Goal: Task Accomplishment & Management: Complete application form

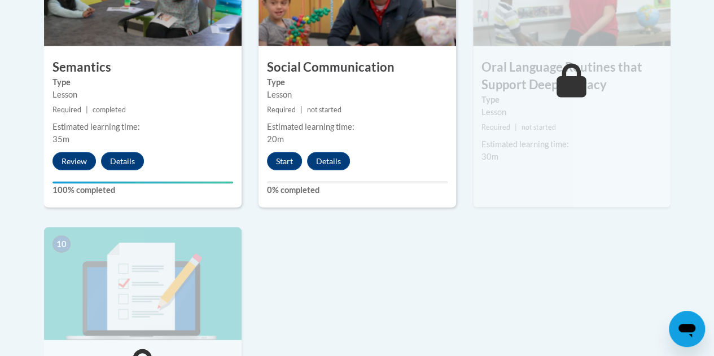
scroll to position [1083, 0]
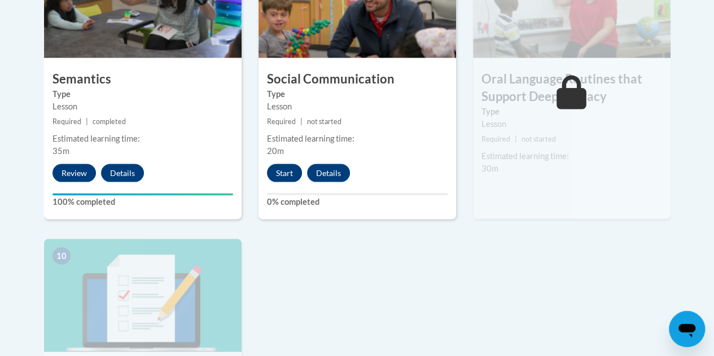
click at [282, 170] on button "Start" at bounding box center [284, 173] width 35 height 18
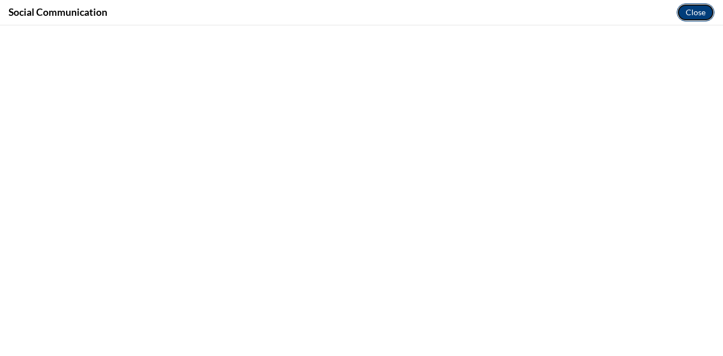
click at [698, 12] on button "Close" at bounding box center [695, 12] width 38 height 18
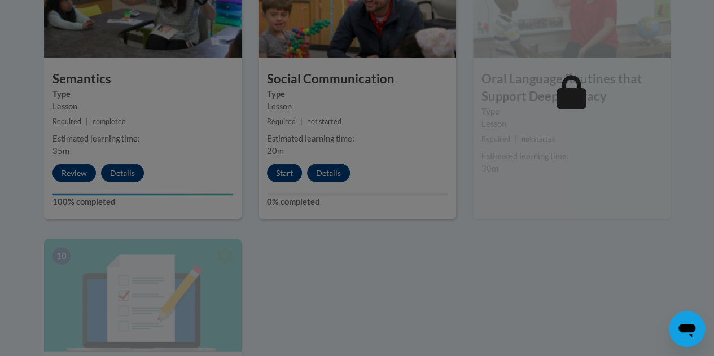
click at [290, 172] on div at bounding box center [357, 178] width 714 height 356
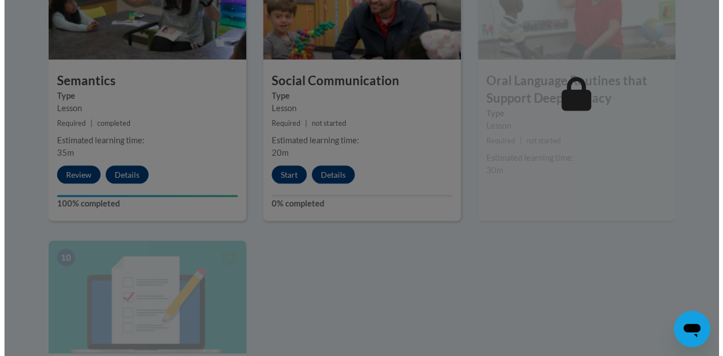
scroll to position [1079, 0]
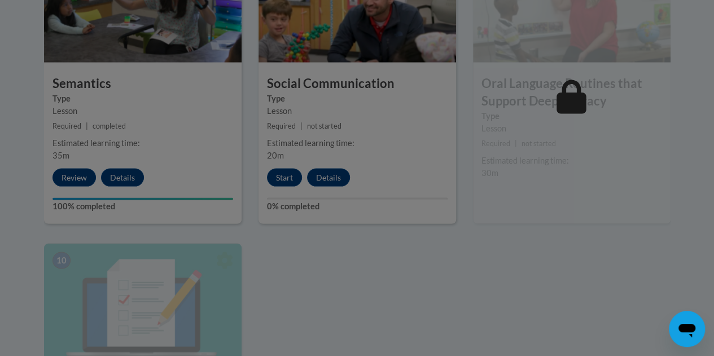
click at [280, 176] on div at bounding box center [357, 178] width 714 height 356
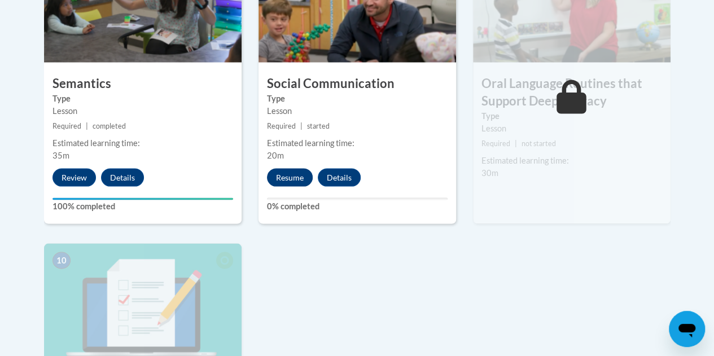
click at [291, 181] on button "Resume" at bounding box center [290, 178] width 46 height 18
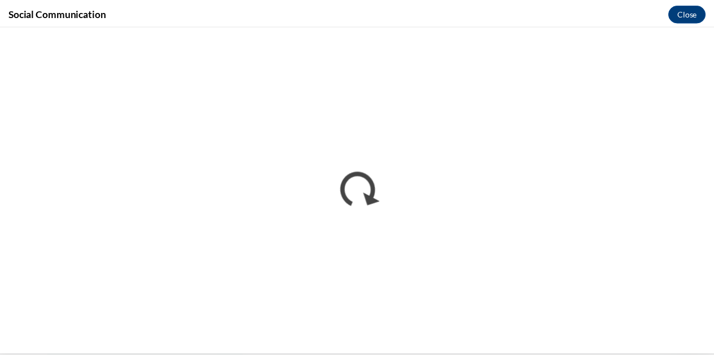
scroll to position [0, 0]
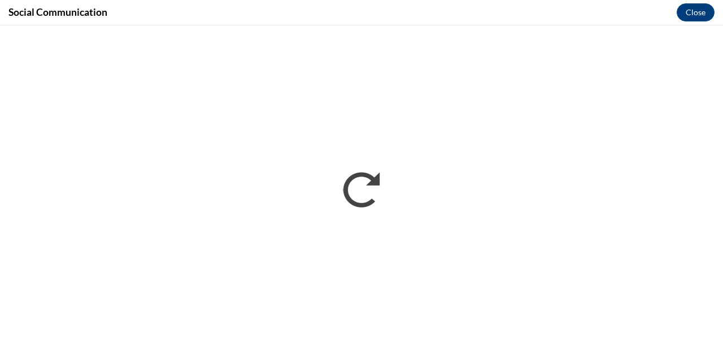
click at [518, 10] on div "Social Communication Close" at bounding box center [361, 12] width 723 height 25
click at [428, 12] on div "Social Communication Close" at bounding box center [361, 12] width 723 height 25
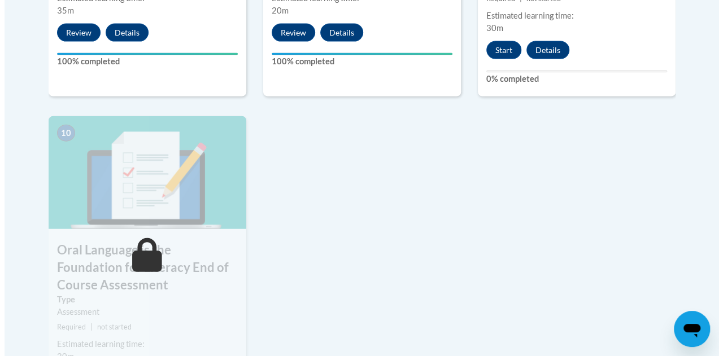
scroll to position [1232, 0]
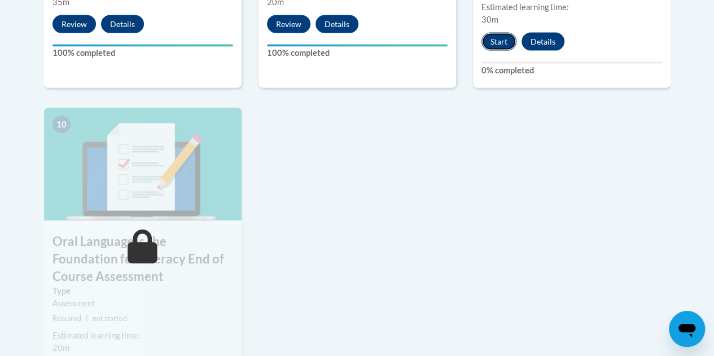
click at [500, 46] on button "Start" at bounding box center [498, 42] width 35 height 18
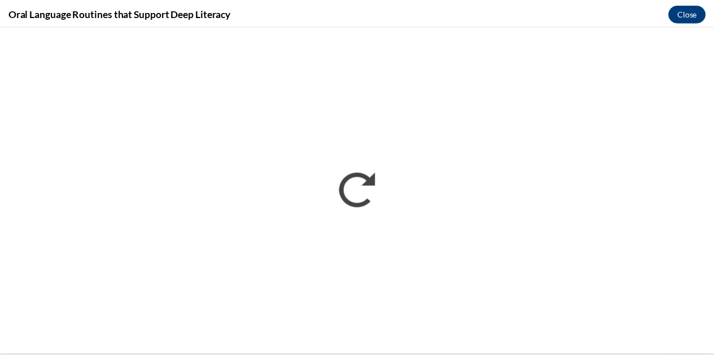
scroll to position [0, 0]
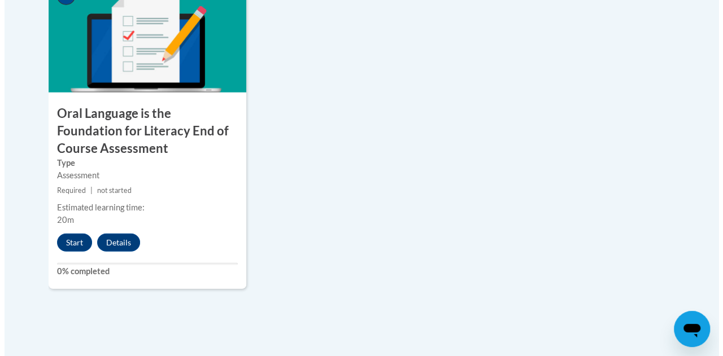
scroll to position [1386, 0]
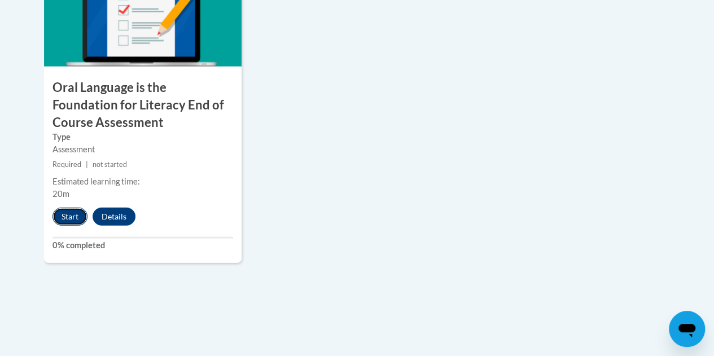
click at [67, 210] on button "Start" at bounding box center [69, 217] width 35 height 18
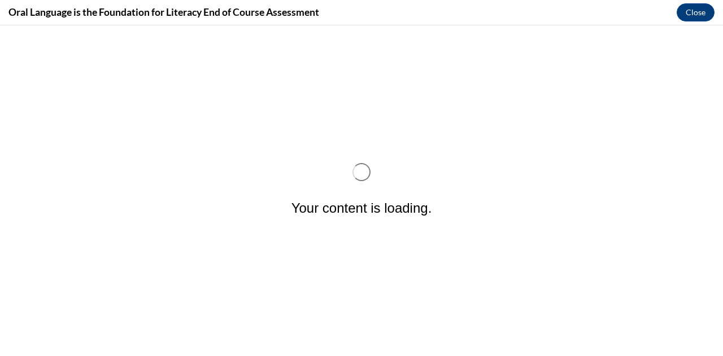
scroll to position [0, 0]
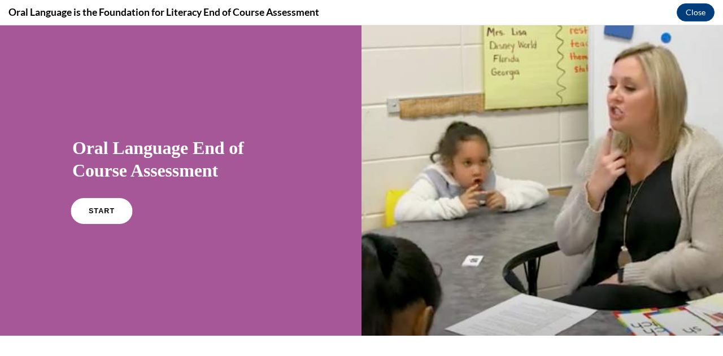
click at [98, 212] on span "START" at bounding box center [102, 211] width 26 height 8
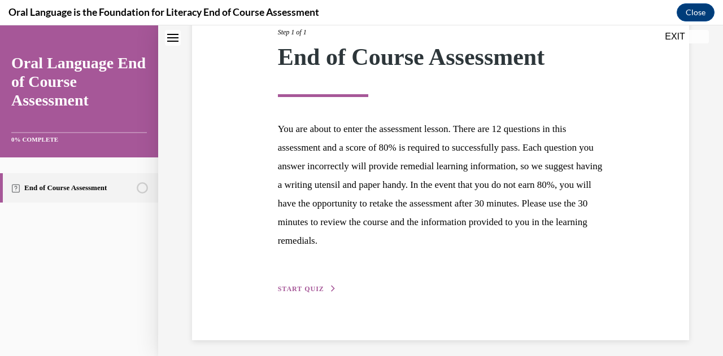
scroll to position [161, 0]
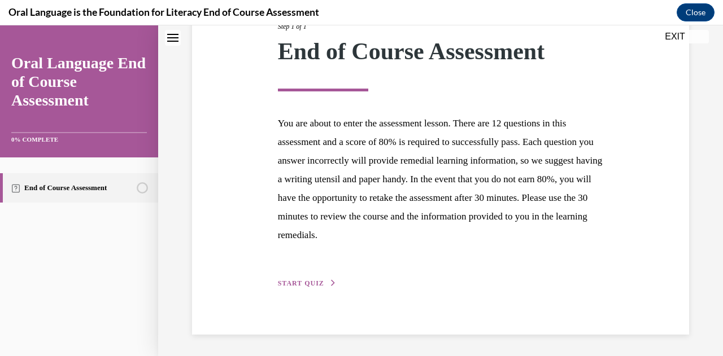
click at [310, 286] on span "START QUIZ" at bounding box center [301, 283] width 46 height 8
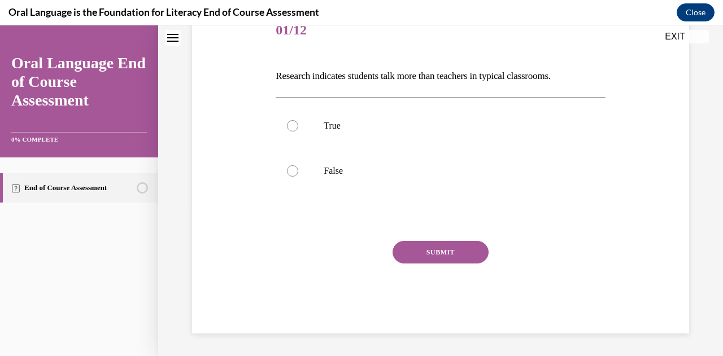
scroll to position [125, 0]
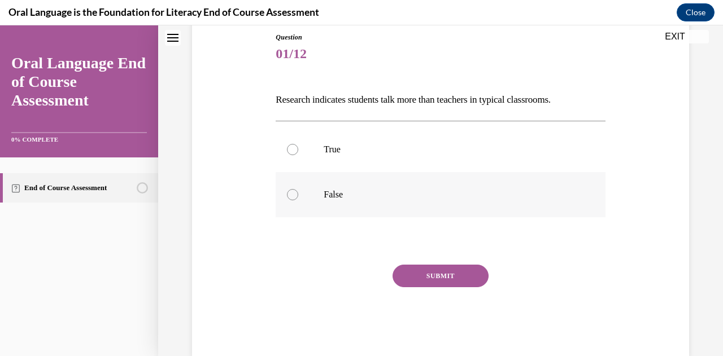
click at [295, 195] on div at bounding box center [292, 194] width 11 height 11
click at [295, 195] on input "False" at bounding box center [292, 194] width 11 height 11
radio input "true"
click at [422, 277] on button "SUBMIT" at bounding box center [440, 276] width 96 height 23
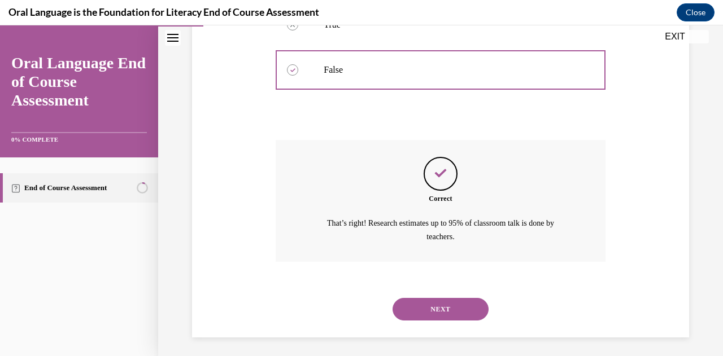
scroll to position [252, 0]
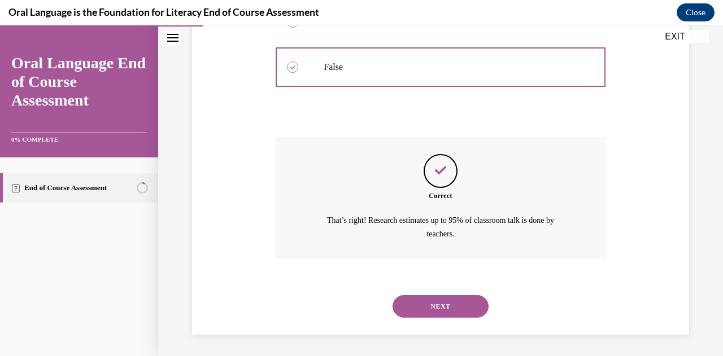
click at [427, 302] on button "NEXT" at bounding box center [440, 306] width 96 height 23
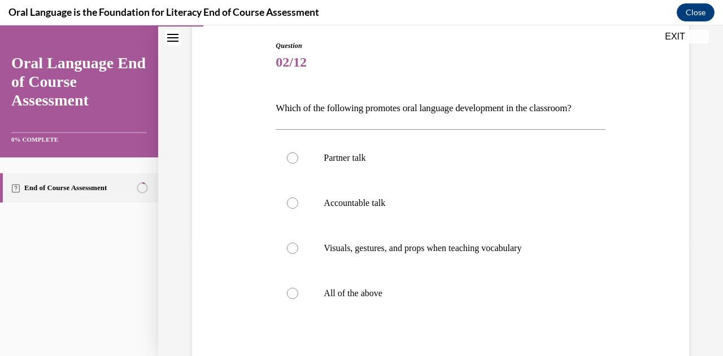
scroll to position [122, 0]
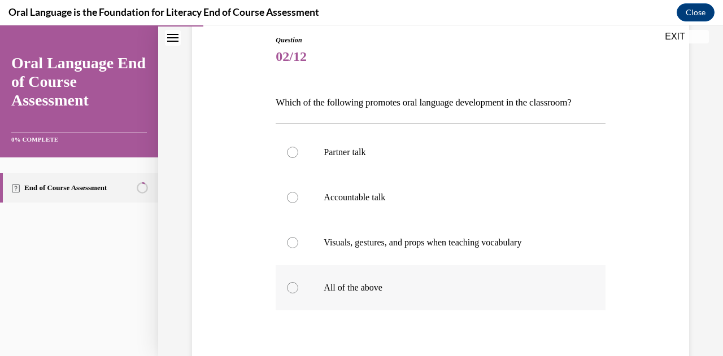
click at [295, 286] on div at bounding box center [292, 287] width 11 height 11
click at [295, 286] on input "All of the above" at bounding box center [292, 287] width 11 height 11
radio input "true"
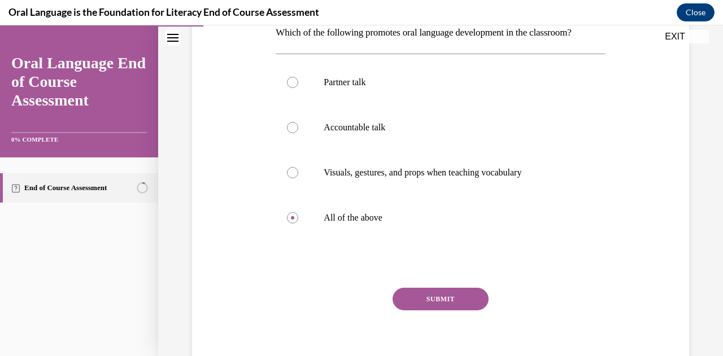
scroll to position [221, 0]
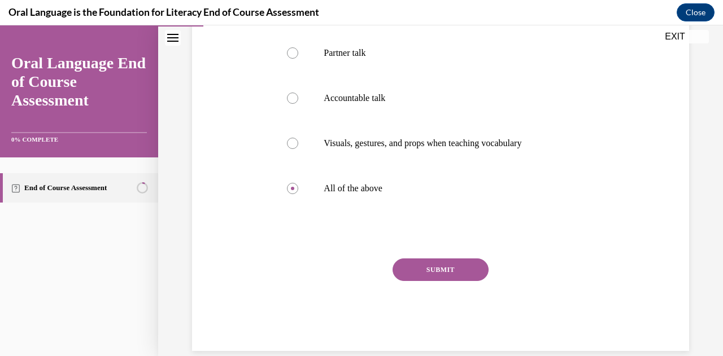
click at [449, 270] on button "SUBMIT" at bounding box center [440, 270] width 96 height 23
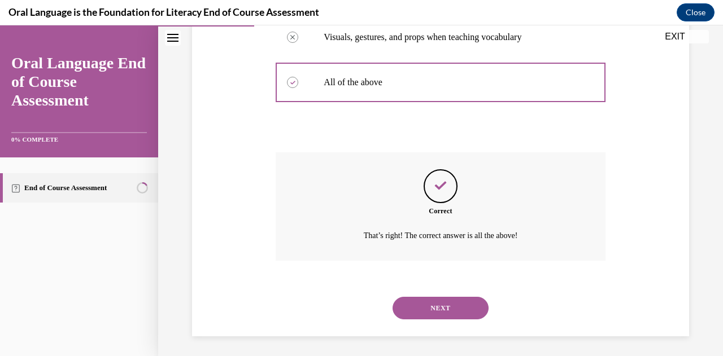
scroll to position [330, 0]
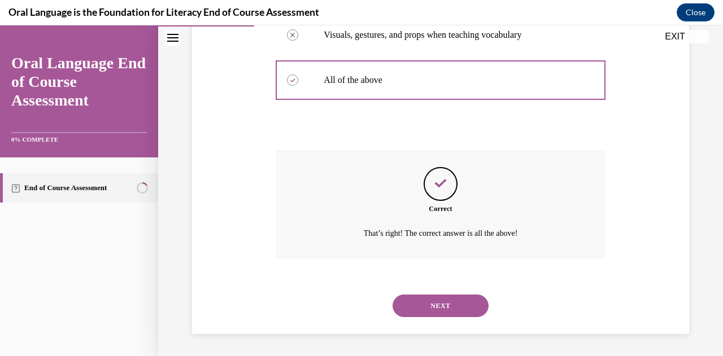
click at [464, 308] on button "NEXT" at bounding box center [440, 306] width 96 height 23
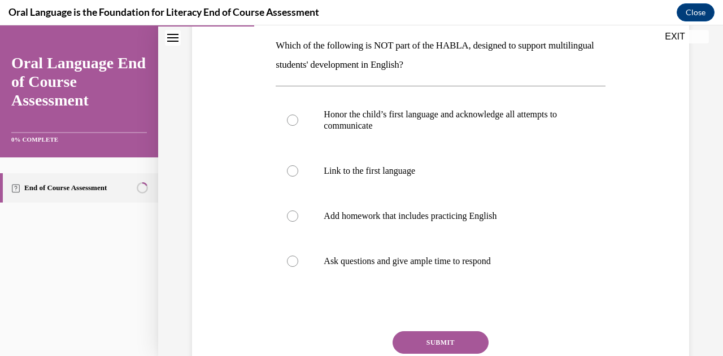
scroll to position [187, 0]
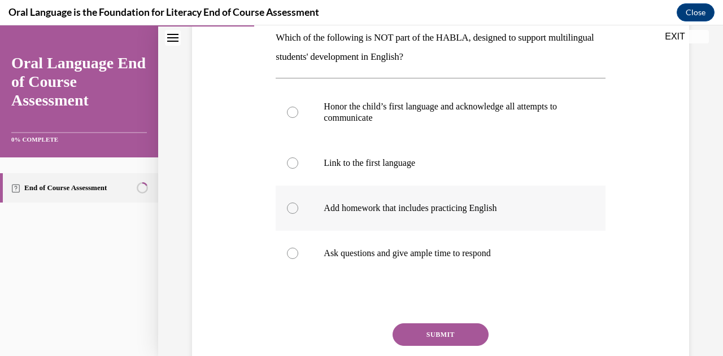
click at [289, 209] on div at bounding box center [292, 208] width 11 height 11
click at [289, 209] on input "Add homework that includes practicing English" at bounding box center [292, 208] width 11 height 11
radio input "true"
click at [462, 332] on button "SUBMIT" at bounding box center [440, 334] width 96 height 23
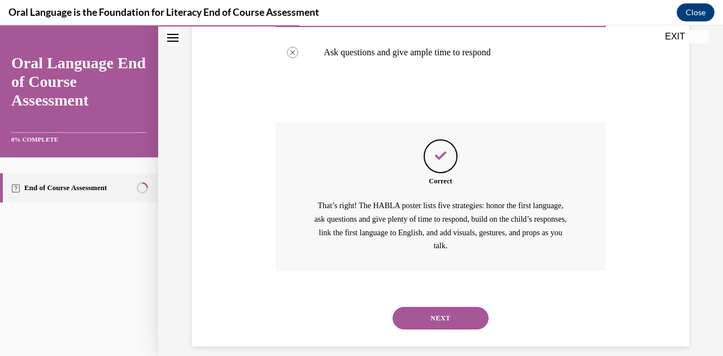
scroll to position [400, 0]
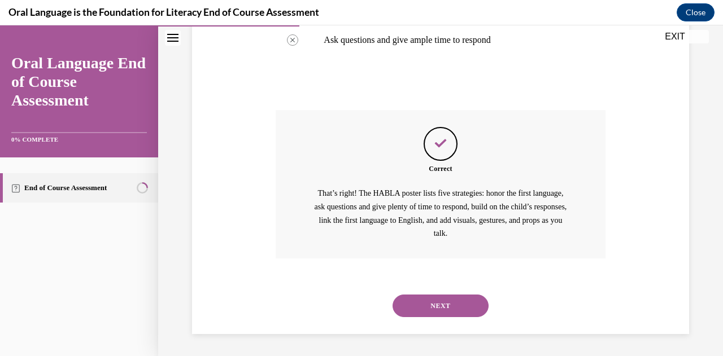
click at [474, 307] on button "NEXT" at bounding box center [440, 306] width 96 height 23
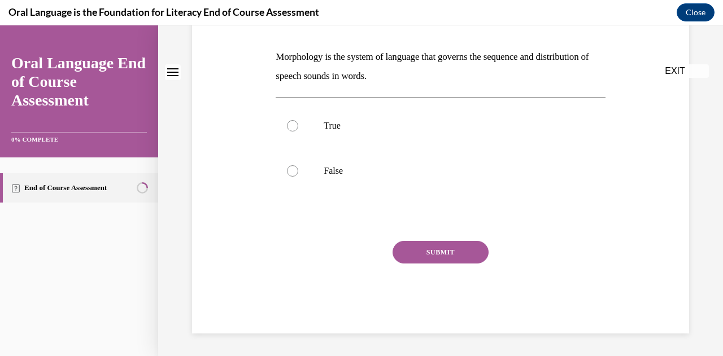
scroll to position [0, 0]
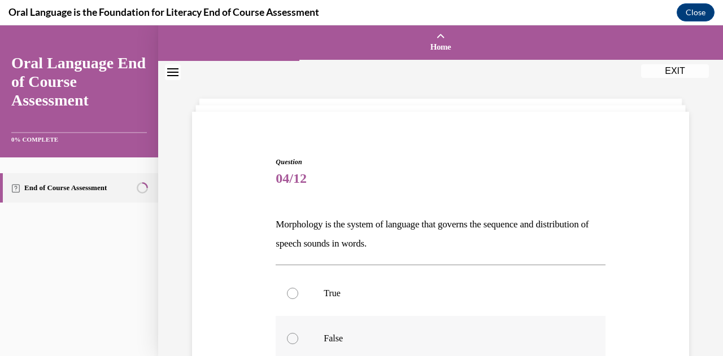
click at [292, 340] on div at bounding box center [292, 338] width 11 height 11
click at [292, 340] on input "False" at bounding box center [292, 338] width 11 height 11
radio input "true"
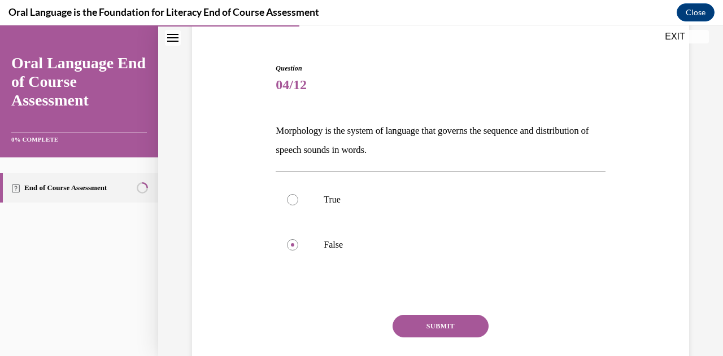
click at [457, 331] on button "SUBMIT" at bounding box center [440, 326] width 96 height 23
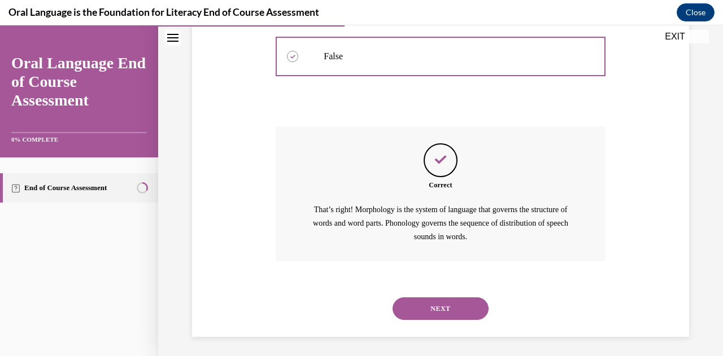
scroll to position [285, 0]
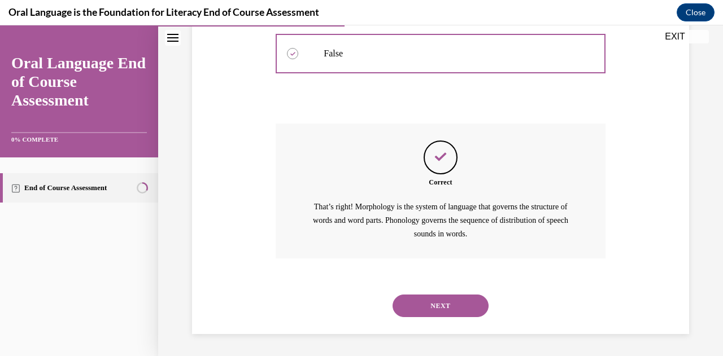
click at [456, 304] on button "NEXT" at bounding box center [440, 306] width 96 height 23
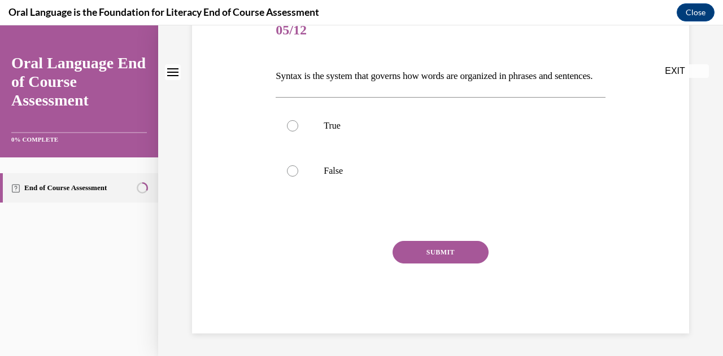
scroll to position [0, 0]
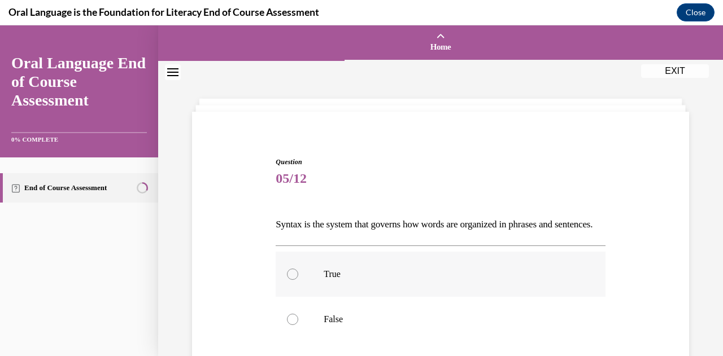
click at [294, 280] on div at bounding box center [292, 274] width 11 height 11
click at [294, 280] on input "True" at bounding box center [292, 274] width 11 height 11
radio input "true"
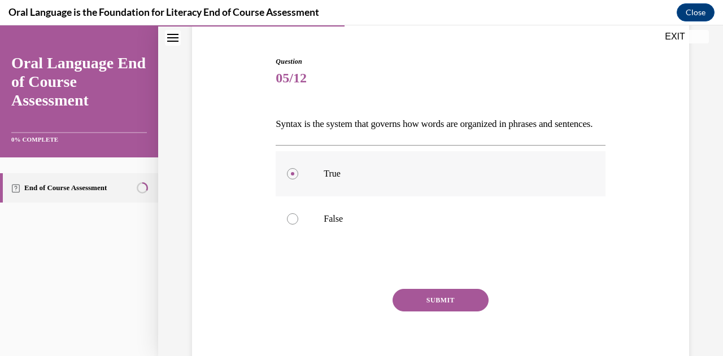
scroll to position [102, 0]
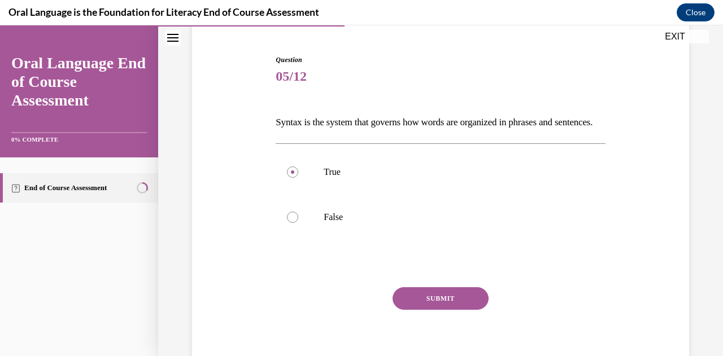
click at [458, 310] on button "SUBMIT" at bounding box center [440, 298] width 96 height 23
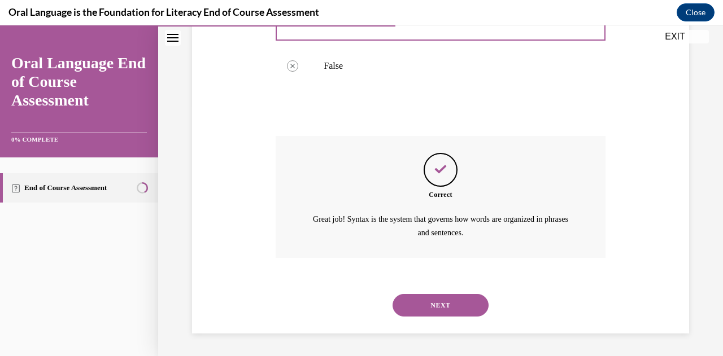
scroll to position [272, 0]
click at [458, 305] on button "NEXT" at bounding box center [440, 305] width 96 height 23
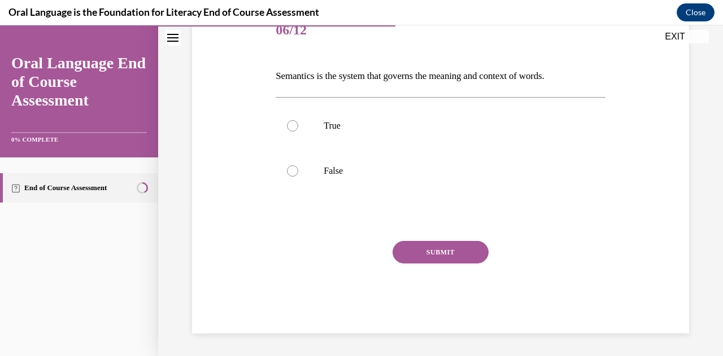
scroll to position [125, 0]
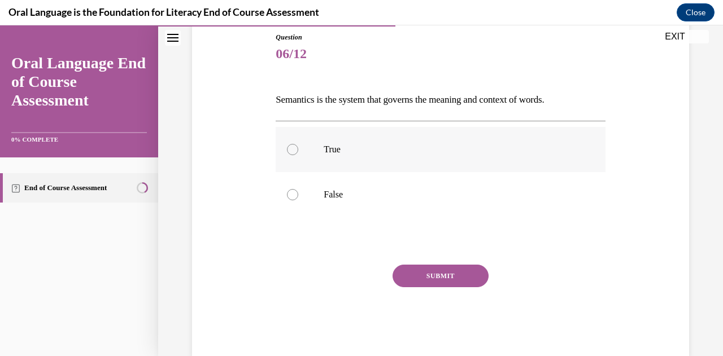
click at [290, 150] on div at bounding box center [292, 149] width 11 height 11
click at [290, 150] on input "True" at bounding box center [292, 149] width 11 height 11
radio input "true"
click at [400, 279] on button "SUBMIT" at bounding box center [440, 276] width 96 height 23
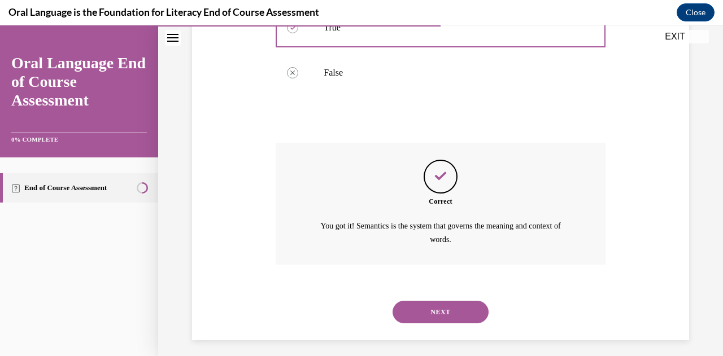
scroll to position [252, 0]
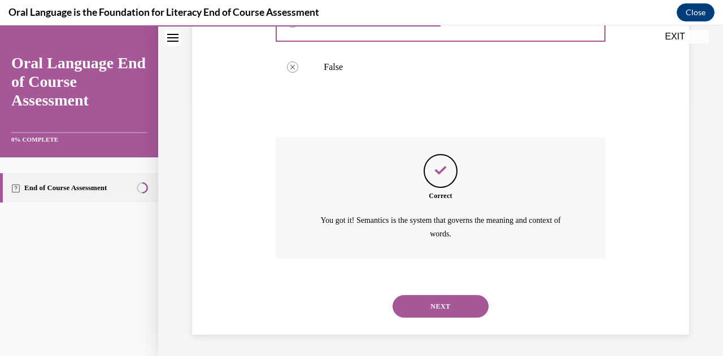
click at [414, 305] on button "NEXT" at bounding box center [440, 306] width 96 height 23
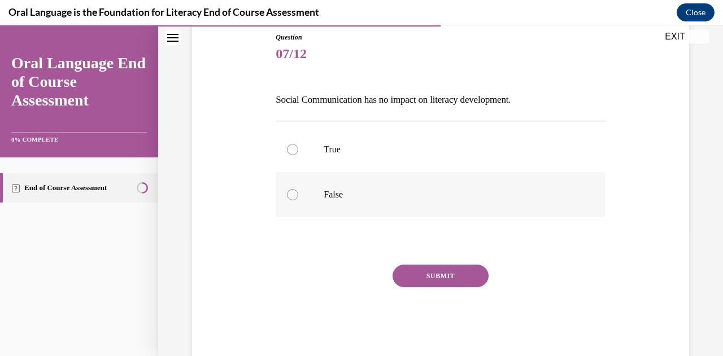
click at [290, 195] on div at bounding box center [292, 194] width 11 height 11
click at [290, 195] on input "False" at bounding box center [292, 194] width 11 height 11
radio input "true"
click at [431, 279] on button "SUBMIT" at bounding box center [440, 276] width 96 height 23
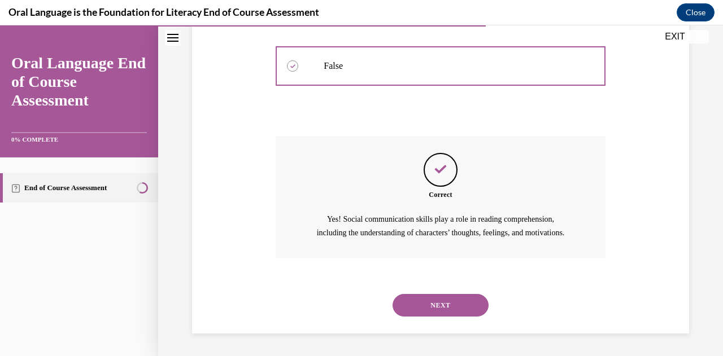
scroll to position [266, 0]
click at [428, 311] on button "NEXT" at bounding box center [440, 305] width 96 height 23
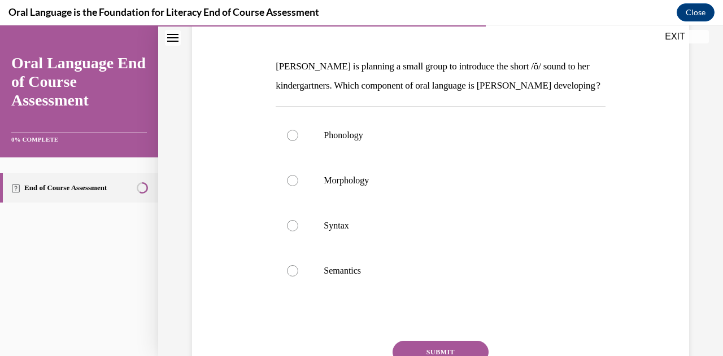
scroll to position [165, 0]
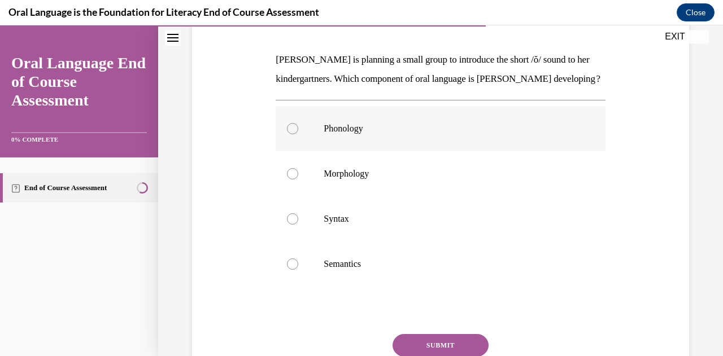
click at [295, 134] on div at bounding box center [292, 128] width 11 height 11
click at [295, 134] on input "Phonology" at bounding box center [292, 128] width 11 height 11
radio input "true"
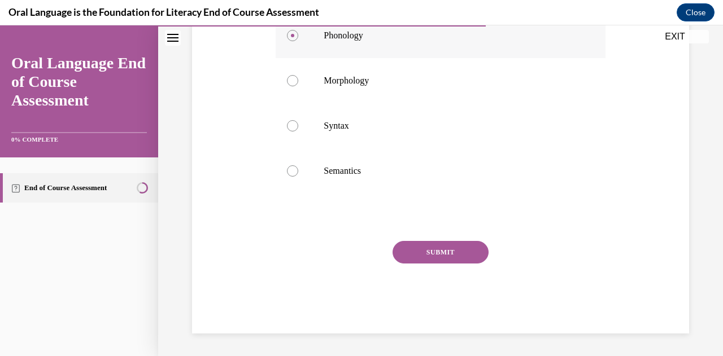
scroll to position [264, 0]
click at [458, 264] on button "SUBMIT" at bounding box center [440, 252] width 96 height 23
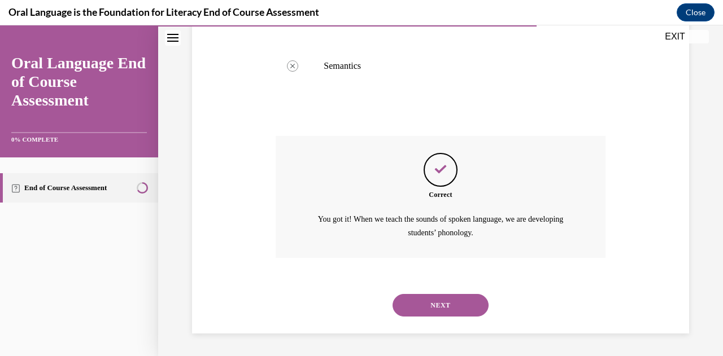
scroll to position [381, 0]
click at [463, 308] on button "NEXT" at bounding box center [440, 305] width 96 height 23
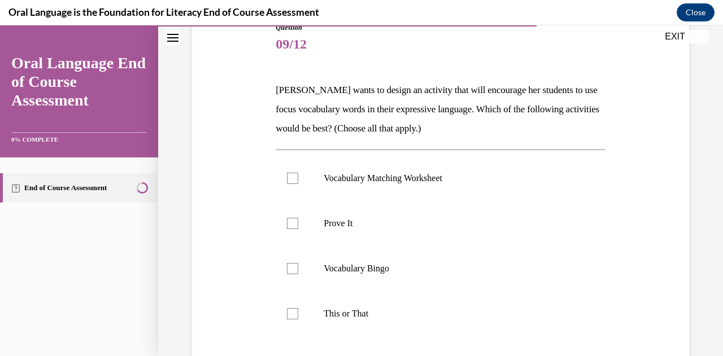
scroll to position [134, 0]
click at [292, 218] on div at bounding box center [292, 223] width 11 height 11
click at [292, 218] on input "Prove It" at bounding box center [292, 223] width 11 height 11
checkbox input "true"
click at [291, 314] on div at bounding box center [292, 313] width 11 height 11
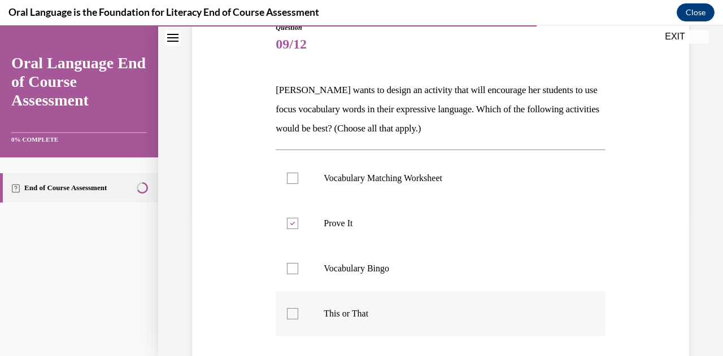
click at [291, 314] on input "This or That" at bounding box center [292, 313] width 11 height 11
checkbox input "true"
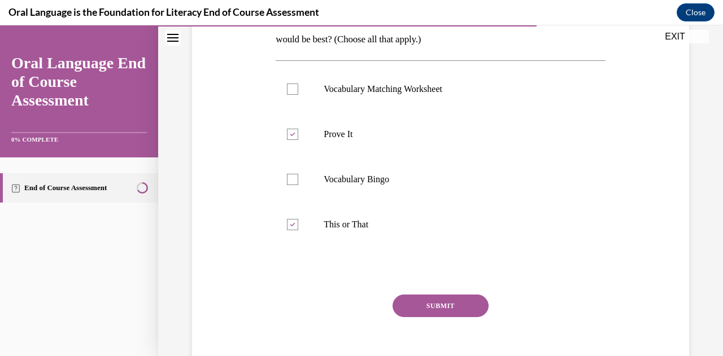
scroll to position [233, 0]
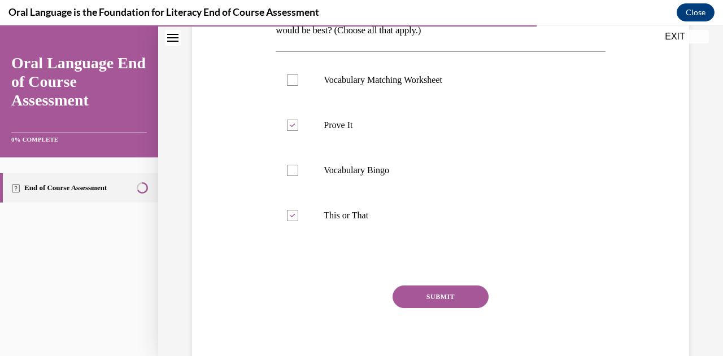
click at [467, 299] on button "SUBMIT" at bounding box center [440, 297] width 96 height 23
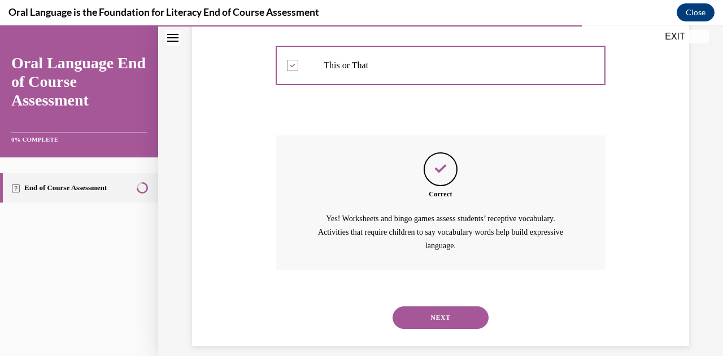
scroll to position [395, 0]
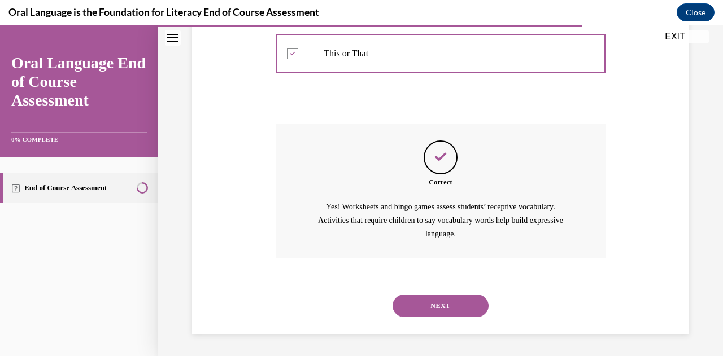
click at [467, 299] on button "NEXT" at bounding box center [440, 306] width 96 height 23
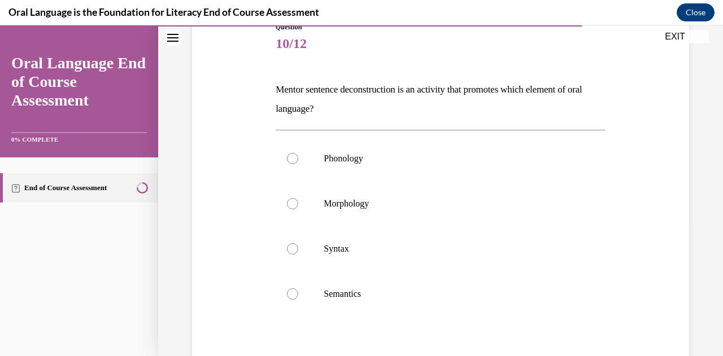
scroll to position [135, 0]
click at [289, 249] on div at bounding box center [292, 248] width 11 height 11
click at [289, 249] on input "Syntax" at bounding box center [292, 248] width 11 height 11
radio input "true"
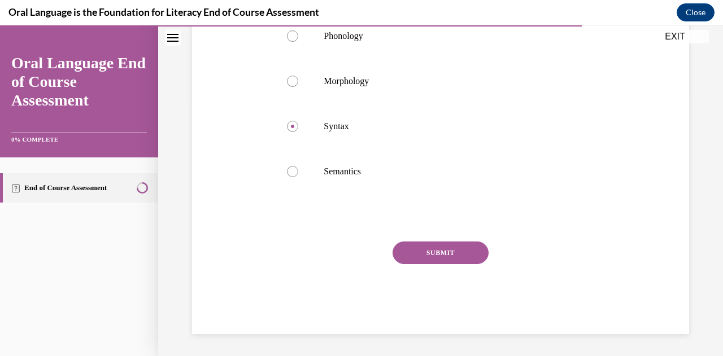
click at [469, 253] on button "SUBMIT" at bounding box center [440, 253] width 96 height 23
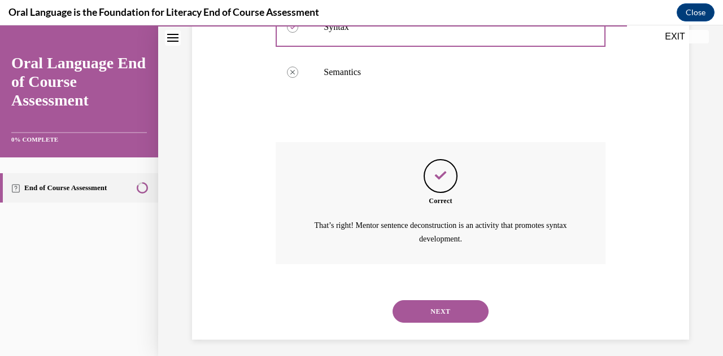
scroll to position [362, 0]
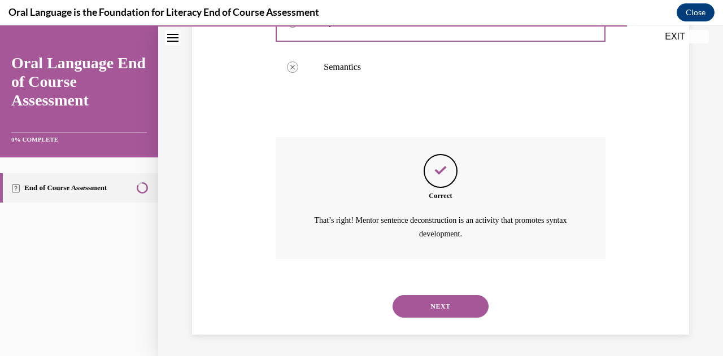
click at [419, 311] on button "NEXT" at bounding box center [440, 306] width 96 height 23
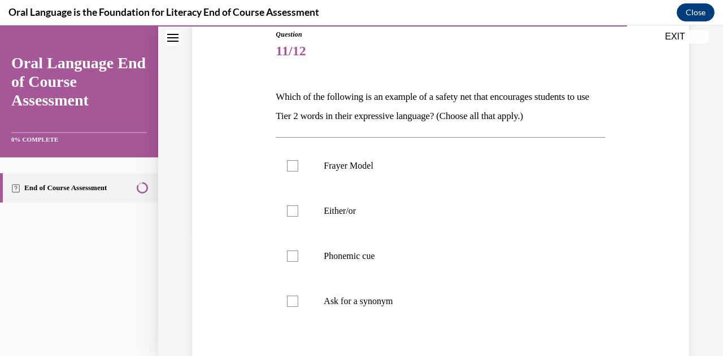
scroll to position [131, 0]
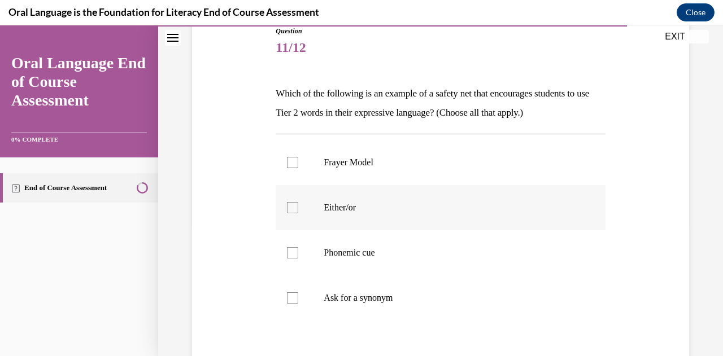
click at [290, 207] on div at bounding box center [292, 207] width 11 height 11
click at [290, 207] on input "Either/or" at bounding box center [292, 207] width 11 height 11
checkbox input "true"
click at [295, 297] on div at bounding box center [292, 297] width 11 height 11
click at [295, 297] on input "Ask for a synonym" at bounding box center [292, 297] width 11 height 11
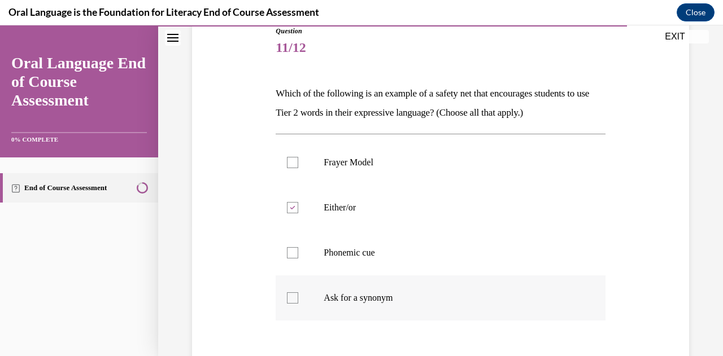
checkbox input "true"
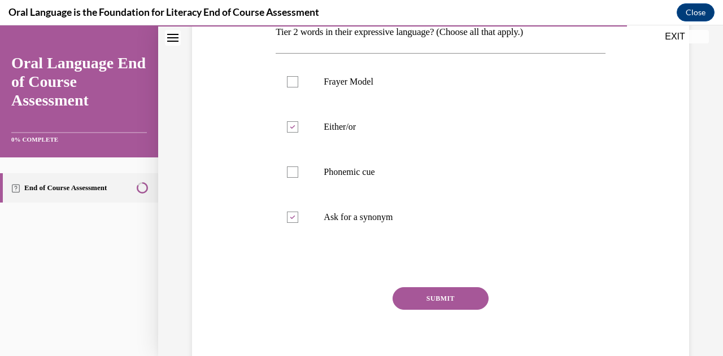
scroll to position [216, 0]
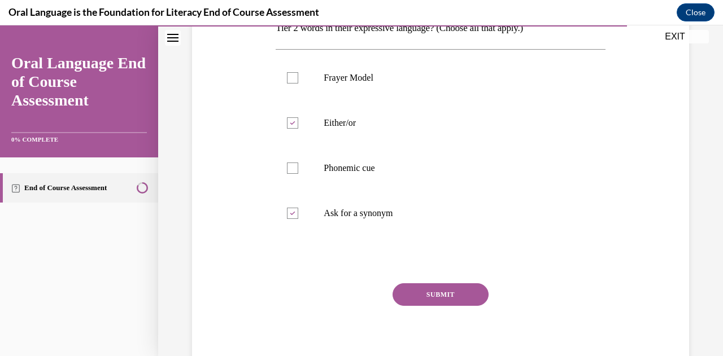
click at [463, 293] on button "SUBMIT" at bounding box center [440, 294] width 96 height 23
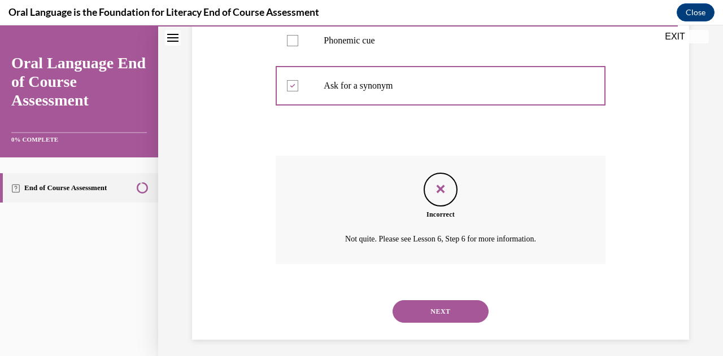
scroll to position [349, 0]
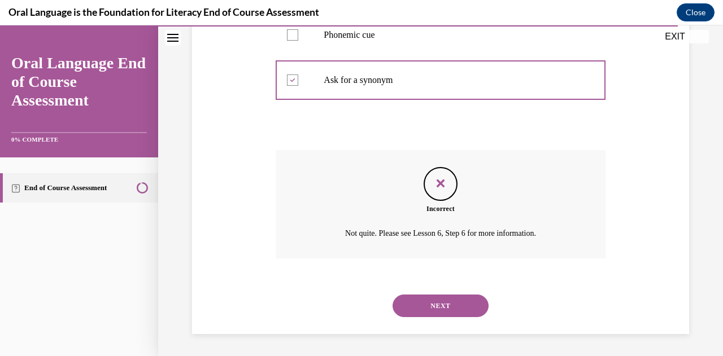
click at [460, 301] on button "NEXT" at bounding box center [440, 306] width 96 height 23
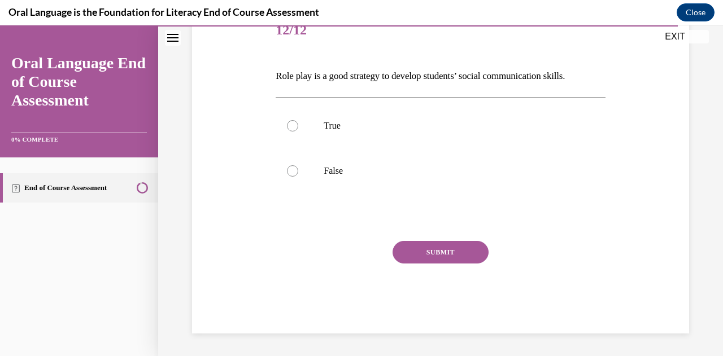
scroll to position [125, 0]
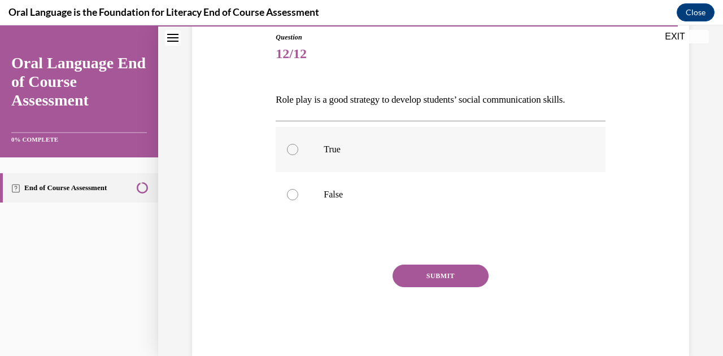
click at [287, 150] on div at bounding box center [292, 149] width 11 height 11
click at [287, 150] on input "True" at bounding box center [292, 149] width 11 height 11
radio input "true"
click at [427, 273] on button "SUBMIT" at bounding box center [440, 276] width 96 height 23
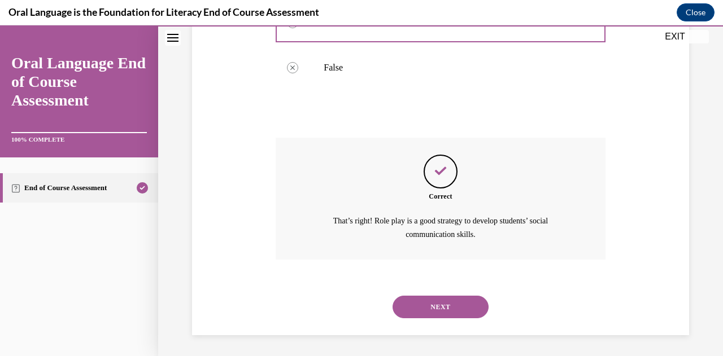
scroll to position [252, 0]
click at [430, 307] on button "NEXT" at bounding box center [440, 306] width 96 height 23
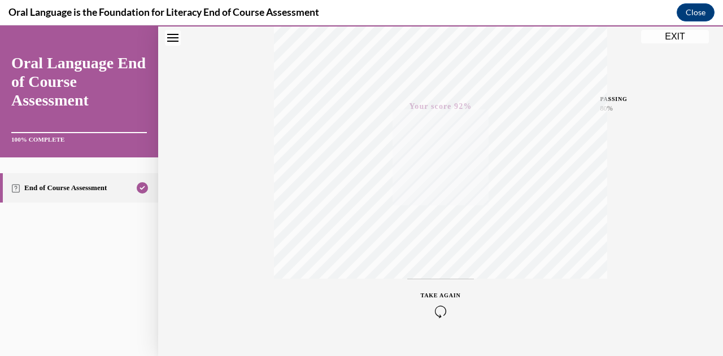
scroll to position [247, 0]
click at [673, 36] on button "EXIT" at bounding box center [675, 37] width 68 height 14
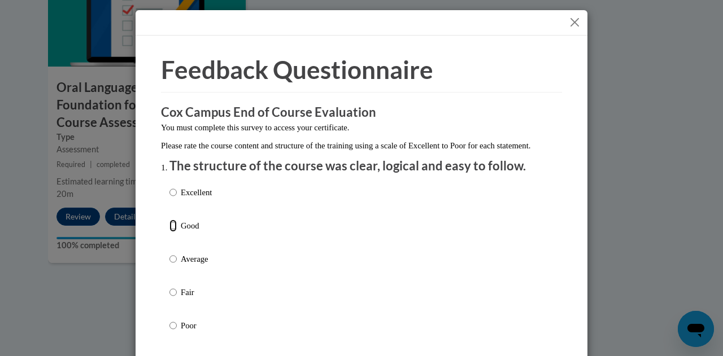
click at [169, 232] on input "Good" at bounding box center [172, 226] width 7 height 12
radio input "true"
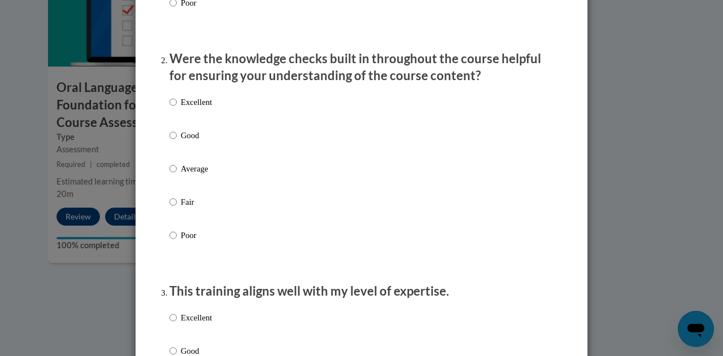
scroll to position [331, 0]
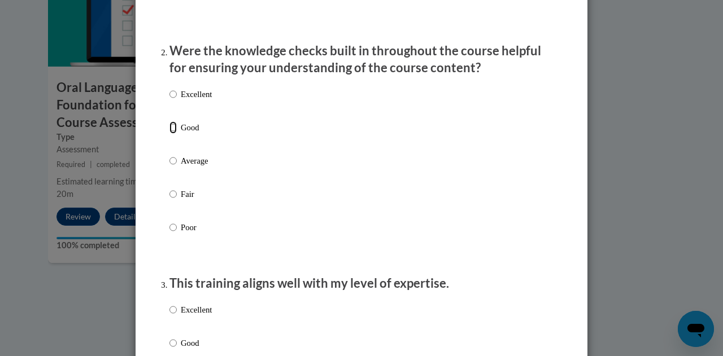
click at [169, 134] on input "Good" at bounding box center [172, 127] width 7 height 12
radio input "true"
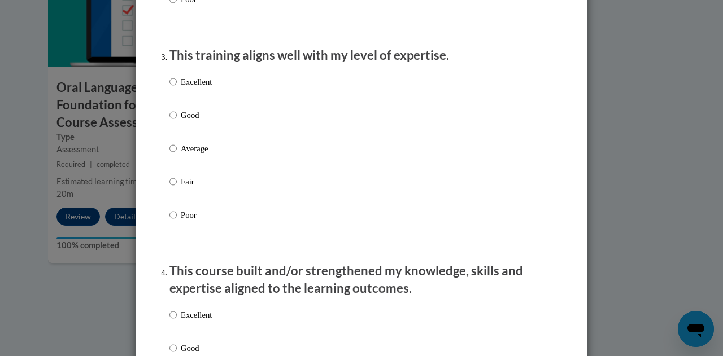
scroll to position [559, 0]
click at [169, 121] on input "Good" at bounding box center [172, 114] width 7 height 12
radio input "true"
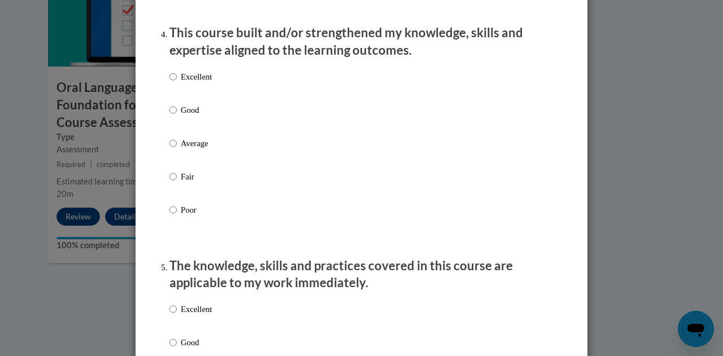
scroll to position [798, 0]
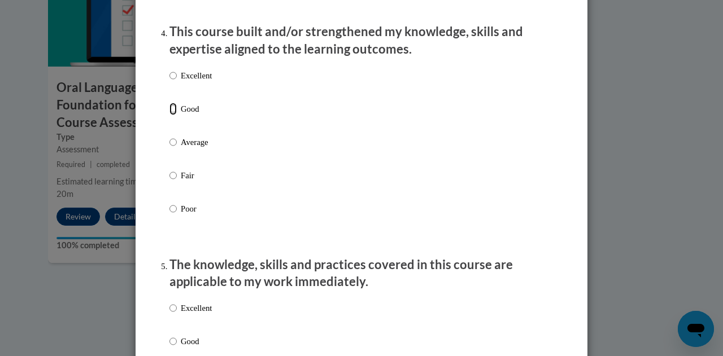
click at [169, 115] on input "Good" at bounding box center [172, 109] width 7 height 12
radio input "true"
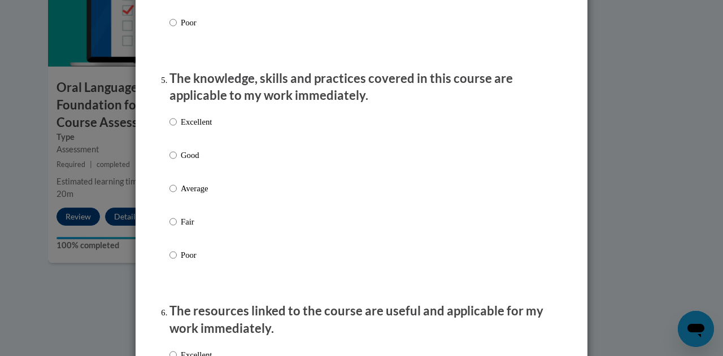
scroll to position [986, 0]
click at [169, 160] on input "Good" at bounding box center [172, 154] width 7 height 12
radio input "true"
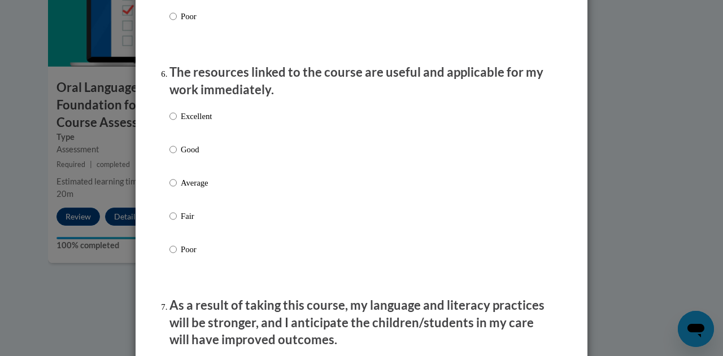
scroll to position [1224, 0]
click at [177, 140] on label "Excellent" at bounding box center [190, 125] width 42 height 30
click at [177, 122] on input "Excellent" at bounding box center [172, 116] width 7 height 12
radio input "true"
click at [169, 155] on input "Good" at bounding box center [172, 149] width 7 height 12
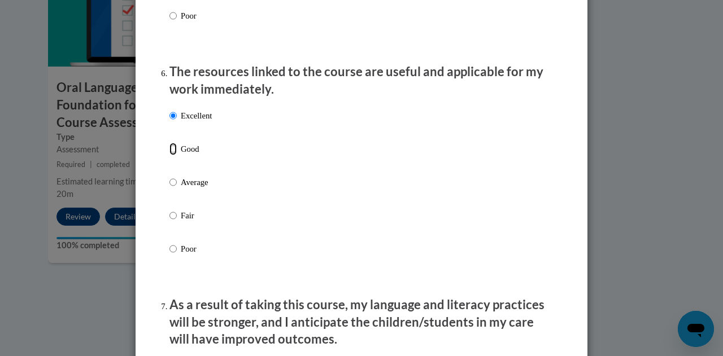
radio input "true"
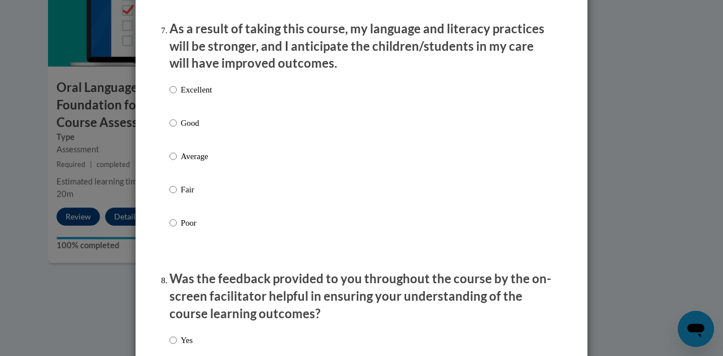
scroll to position [1502, 0]
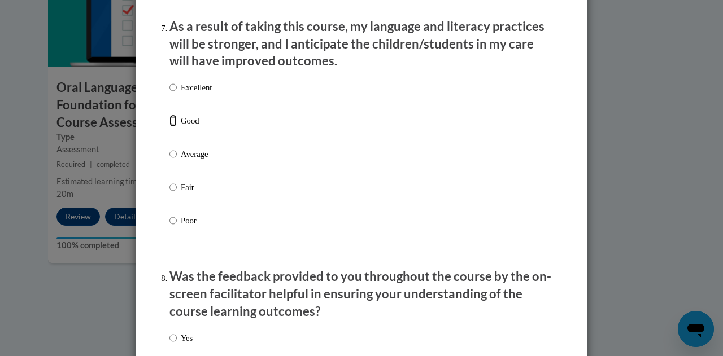
click at [170, 127] on input "Good" at bounding box center [172, 121] width 7 height 12
radio input "true"
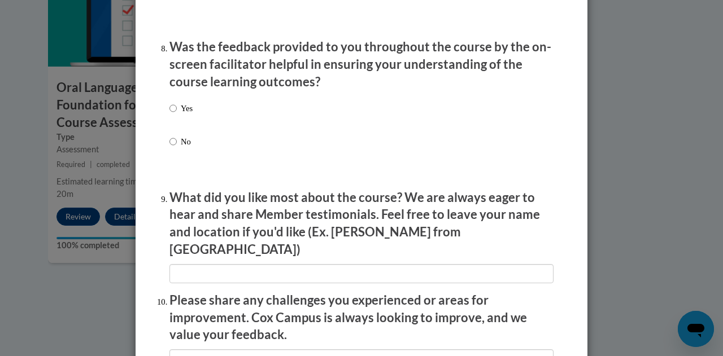
scroll to position [1730, 0]
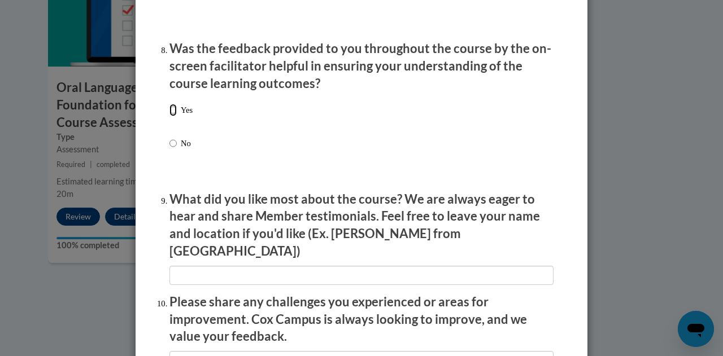
click at [170, 116] on input "Yes" at bounding box center [172, 110] width 7 height 12
radio input "true"
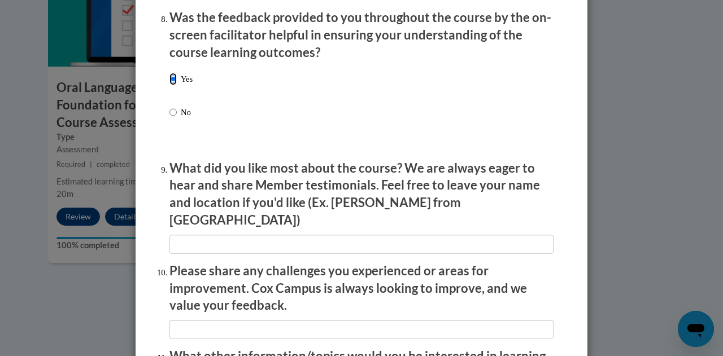
scroll to position [1764, 0]
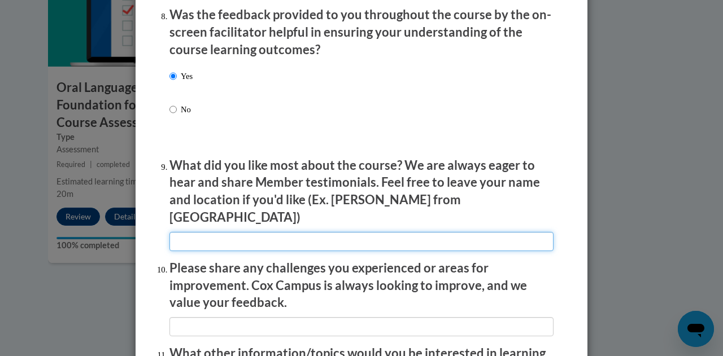
click at [253, 234] on input "textbox" at bounding box center [361, 241] width 384 height 19
type input "Course format was user friendly"
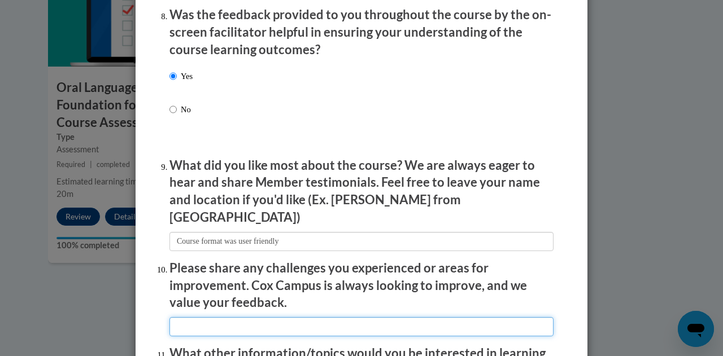
click at [207, 318] on input "textbox" at bounding box center [361, 326] width 384 height 19
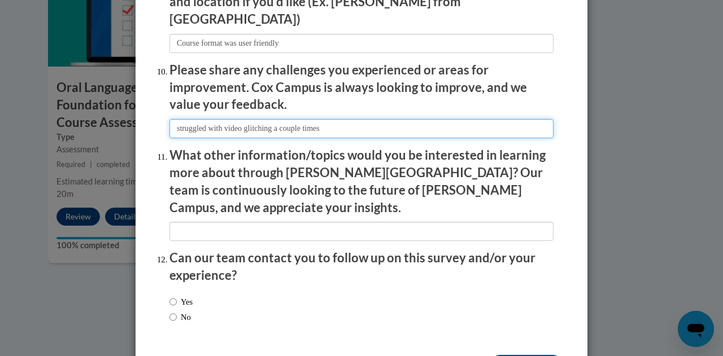
scroll to position [1991, 0]
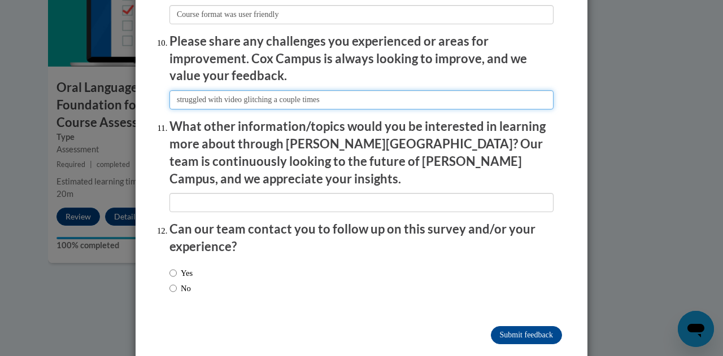
type input "struggled with video glitching a couple times"
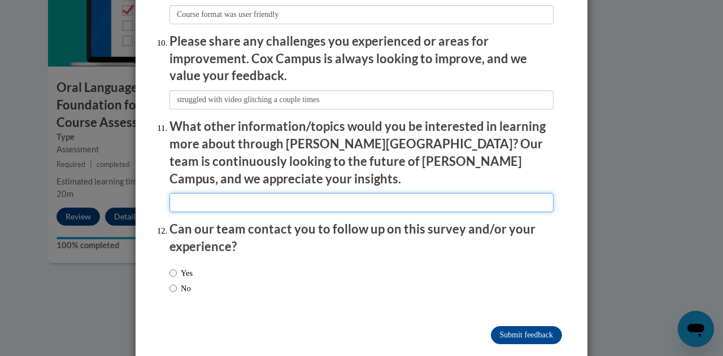
click at [225, 193] on input "textbox" at bounding box center [361, 202] width 384 height 19
type input "none at this time"
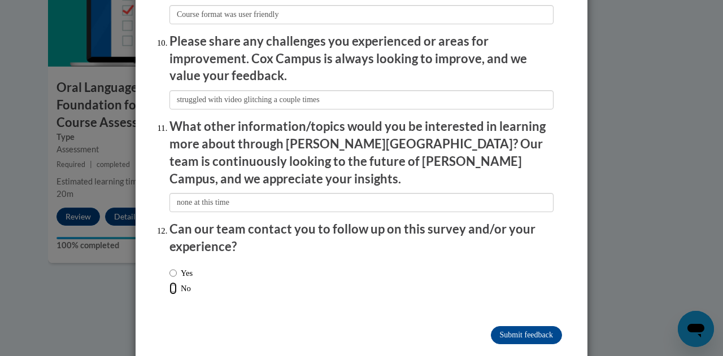
click at [172, 282] on input "No" at bounding box center [172, 288] width 7 height 12
radio input "true"
click at [532, 326] on input "Submit feedback" at bounding box center [526, 335] width 71 height 18
